Goal: Answer question/provide support

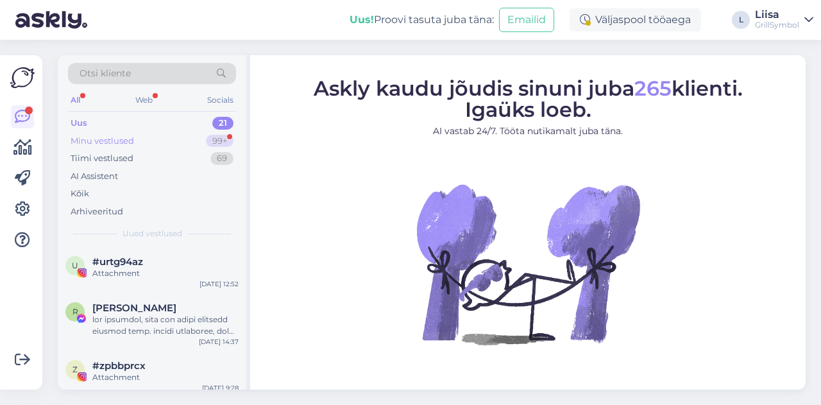
click at [84, 138] on div "Minu vestlused" at bounding box center [103, 141] width 64 height 13
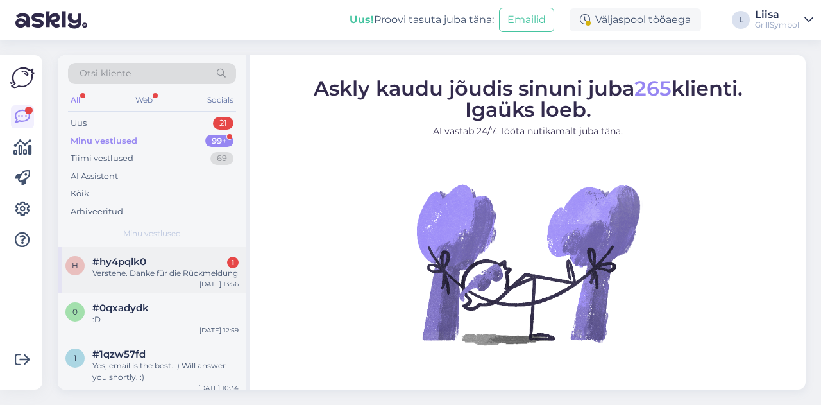
click at [145, 279] on div "Verstehe. Danke für die Rückmeldung" at bounding box center [165, 273] width 146 height 12
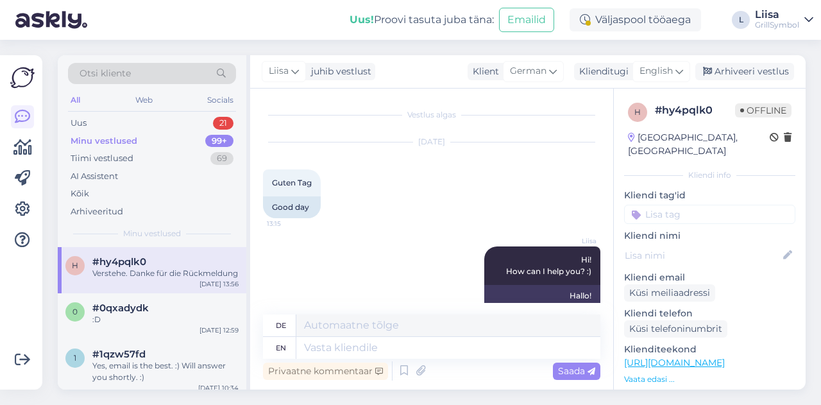
scroll to position [814, 0]
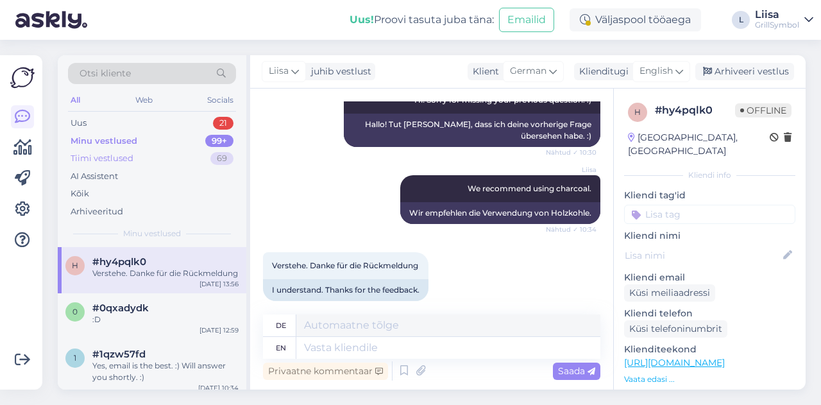
click at [112, 158] on div "Tiimi vestlused" at bounding box center [102, 158] width 63 height 13
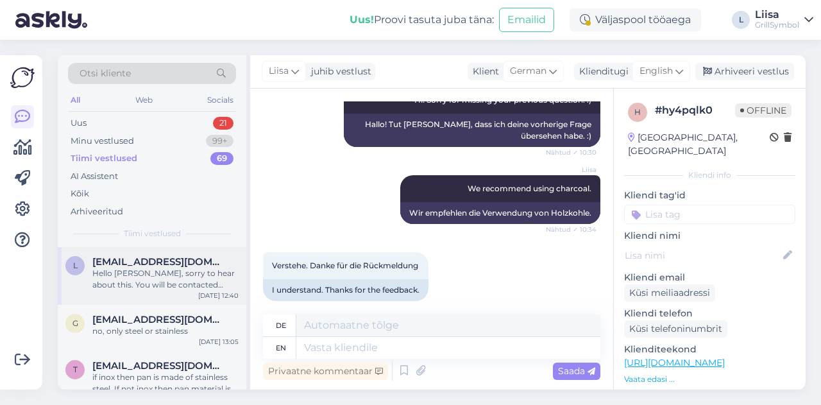
click at [133, 268] on div "Hello [PERSON_NAME], sorry to hear about this. You will be contacted [DATE] and…" at bounding box center [165, 278] width 146 height 23
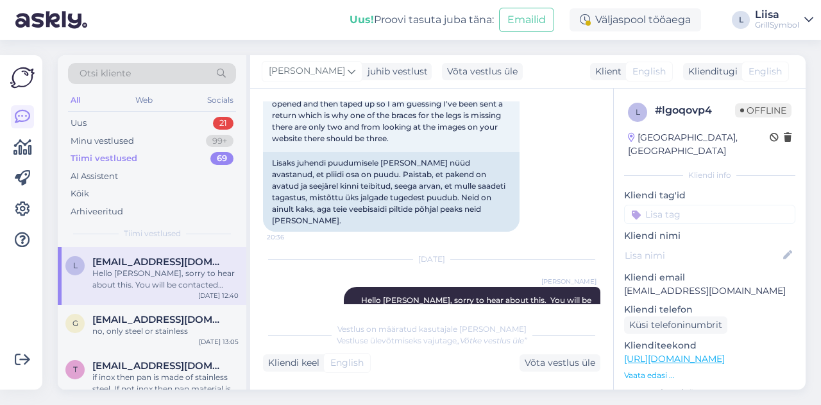
scroll to position [271, 0]
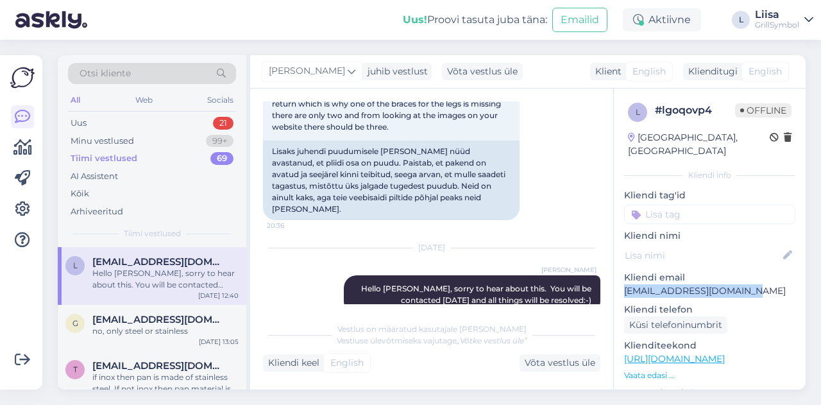
drag, startPoint x: 737, startPoint y: 290, endPoint x: 621, endPoint y: 297, distance: 116.3
click at [621, 297] on div "l # lgoqovp4 Offline [GEOGRAPHIC_DATA], [GEOGRAPHIC_DATA] Kliendi info Kliendi …" at bounding box center [710, 359] width 192 height 541
copy p "[EMAIL_ADDRESS][DOMAIN_NAME]"
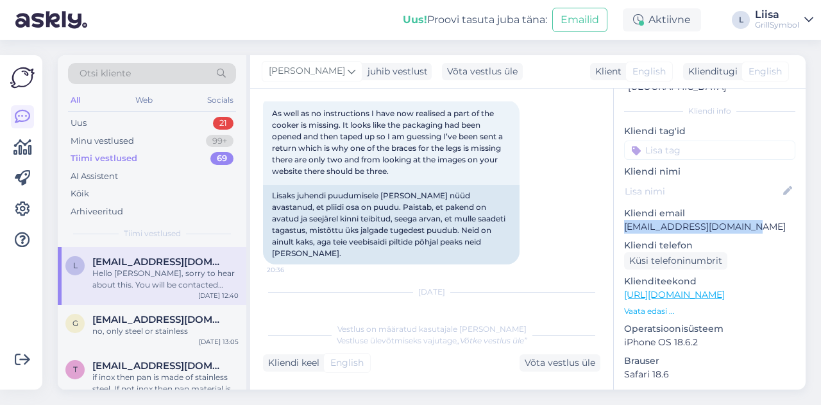
scroll to position [207, 0]
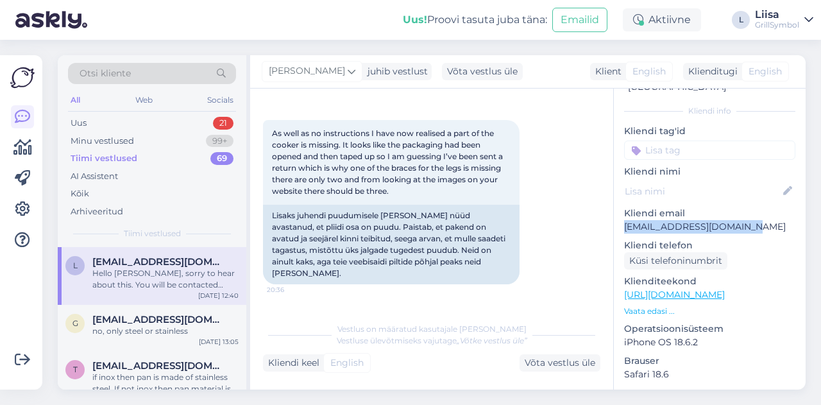
click at [683, 226] on p "[EMAIL_ADDRESS][DOMAIN_NAME]" at bounding box center [709, 226] width 171 height 13
click at [448, 28] on div "Uus! Proovi tasuta [PERSON_NAME]: Emailid" at bounding box center [513, 20] width 220 height 40
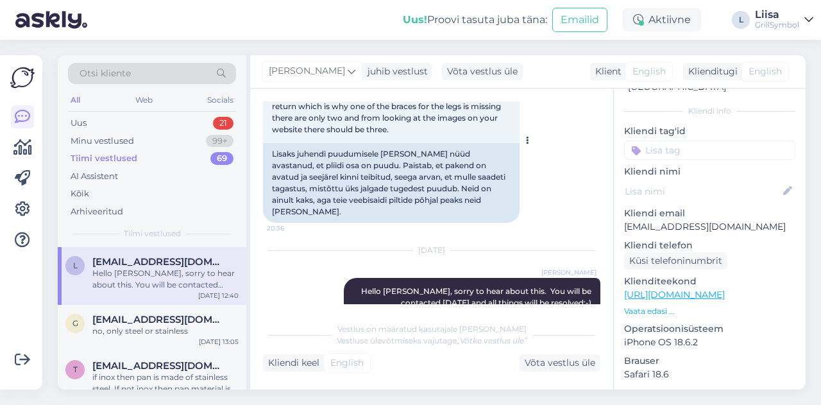
scroll to position [271, 0]
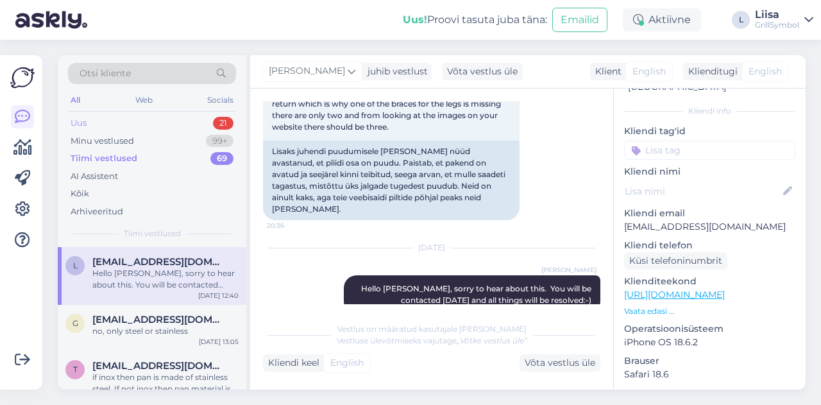
click at [80, 122] on div "Uus" at bounding box center [79, 123] width 16 height 13
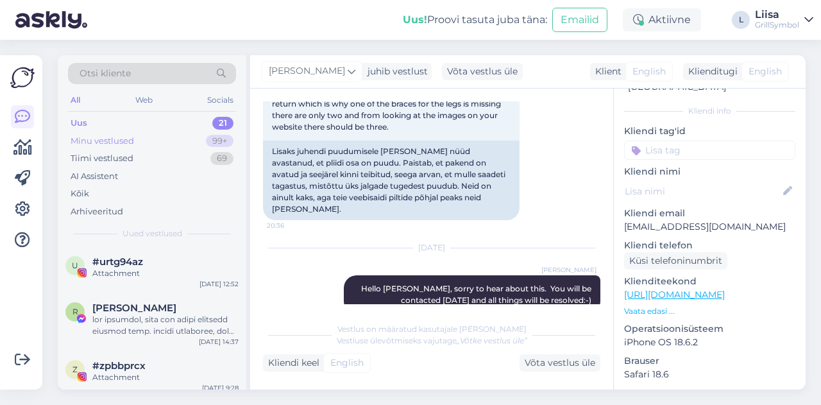
click at [83, 133] on div "Minu vestlused 99+" at bounding box center [152, 141] width 168 height 18
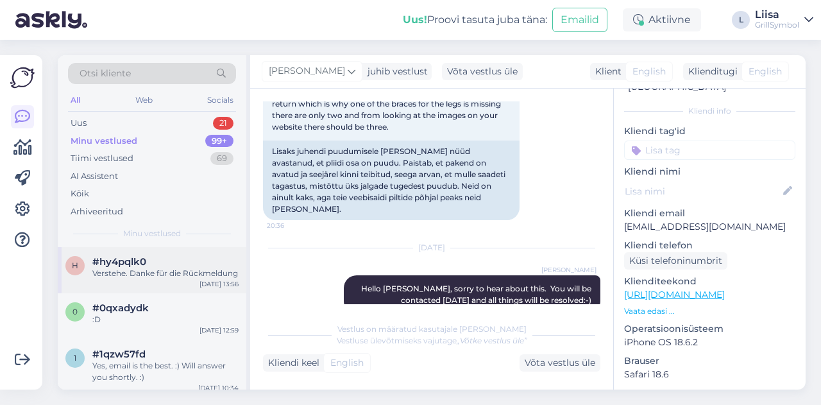
click at [149, 276] on div "Verstehe. Danke für die Rückmeldung" at bounding box center [165, 273] width 146 height 12
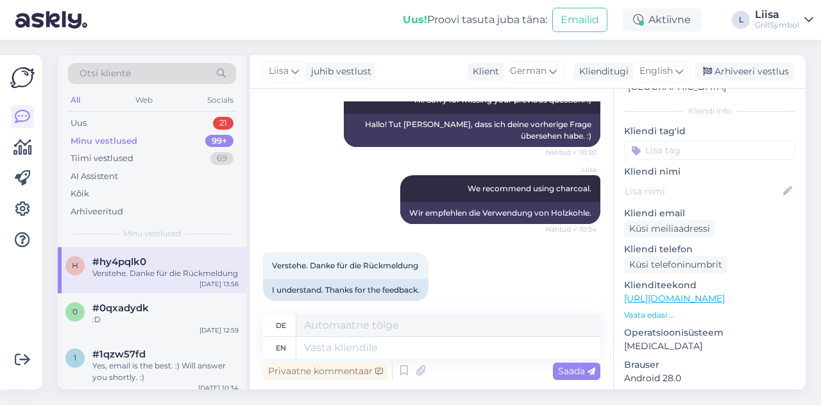
scroll to position [64, 0]
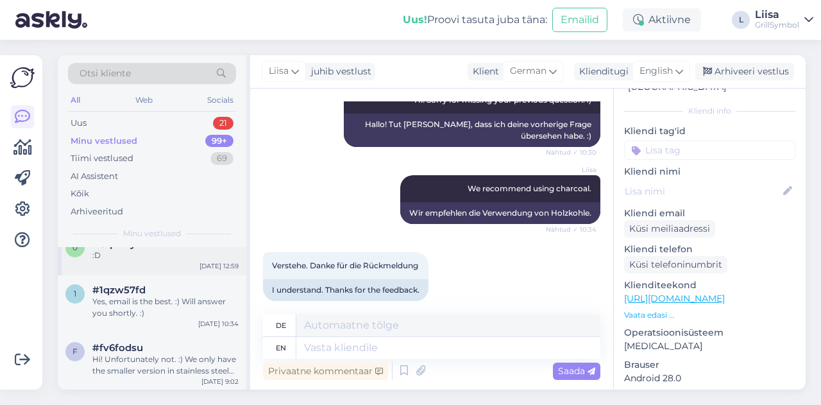
click at [118, 261] on div ":D" at bounding box center [165, 256] width 146 height 12
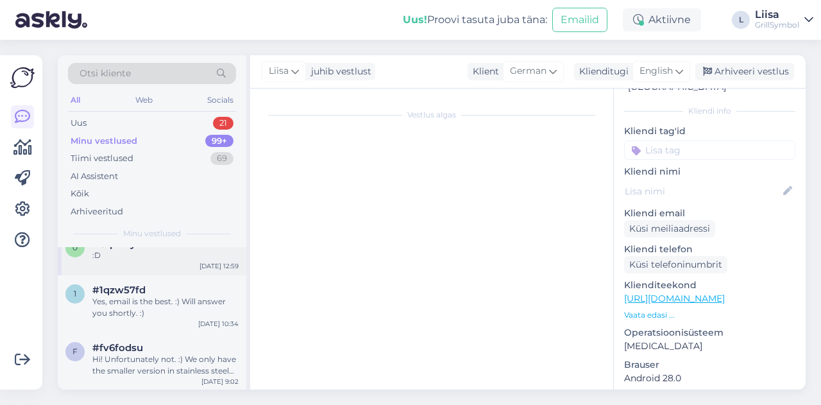
scroll to position [110, 0]
